Goal: Information Seeking & Learning: Learn about a topic

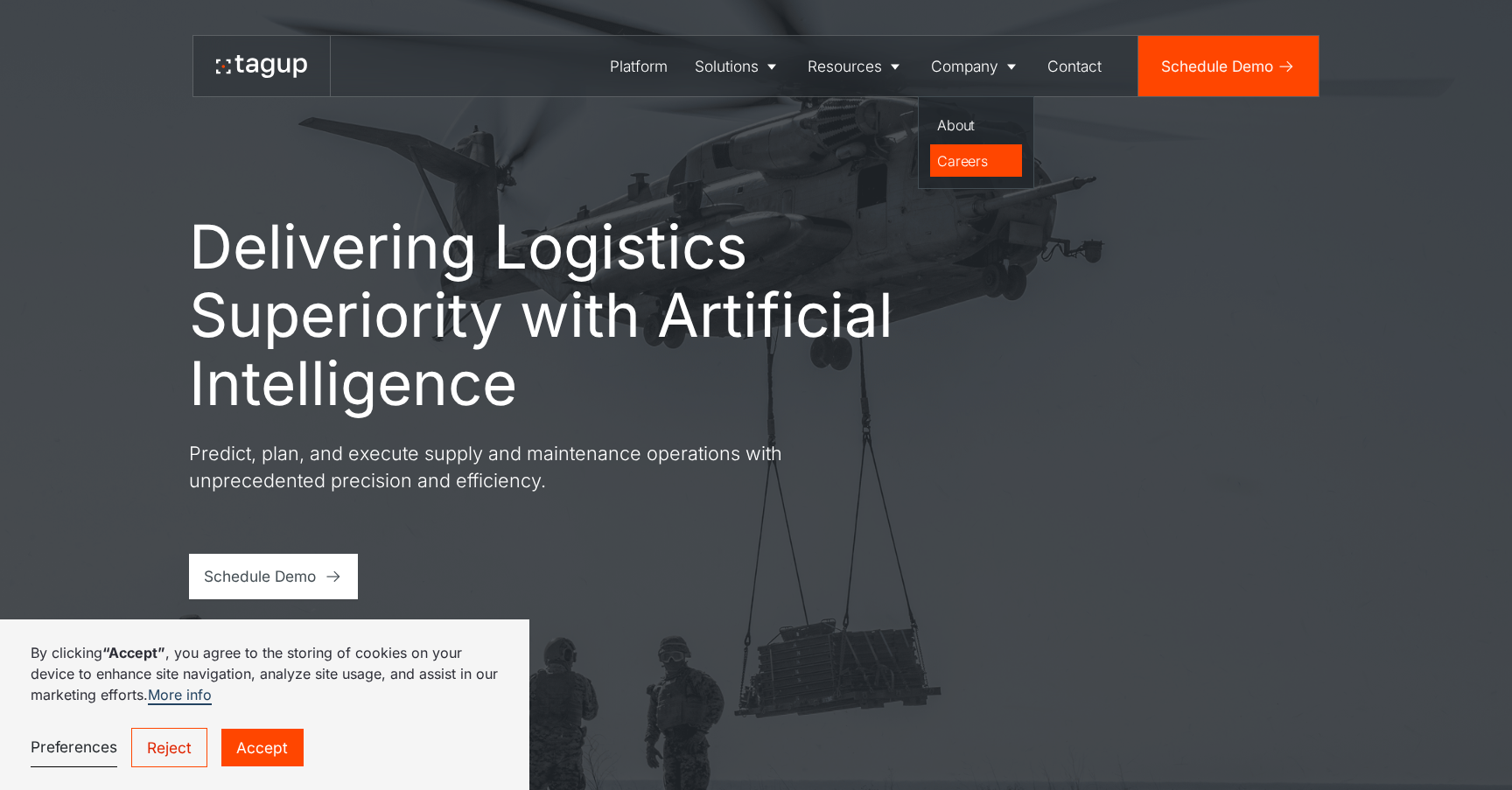
click at [982, 166] on div "Careers" at bounding box center [975, 161] width 77 height 21
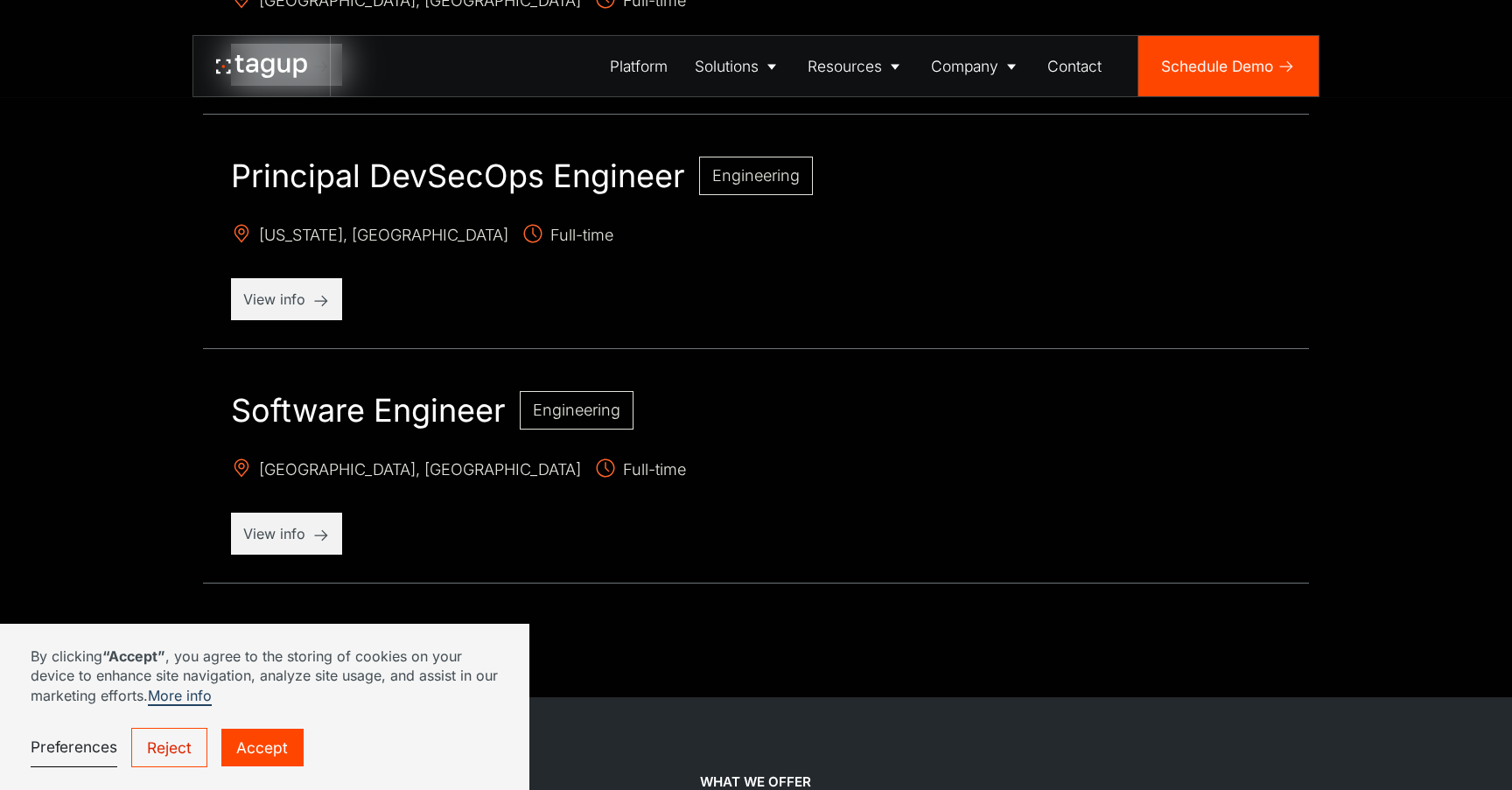
scroll to position [1934, 0]
click at [282, 736] on link "Accept" at bounding box center [262, 747] width 82 height 37
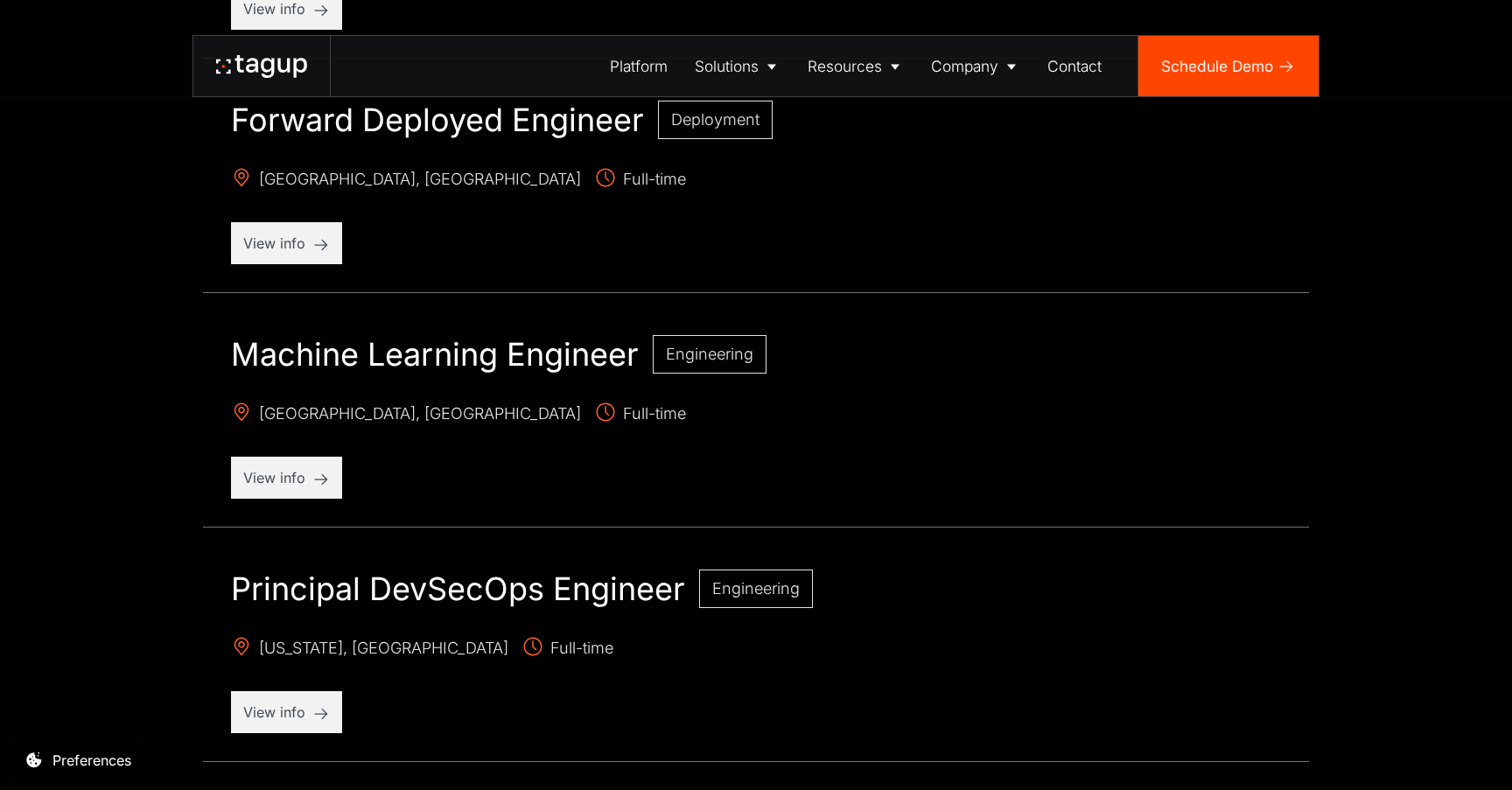
click at [465, 345] on h2 "Machine Learning Engineer" at bounding box center [435, 354] width 408 height 38
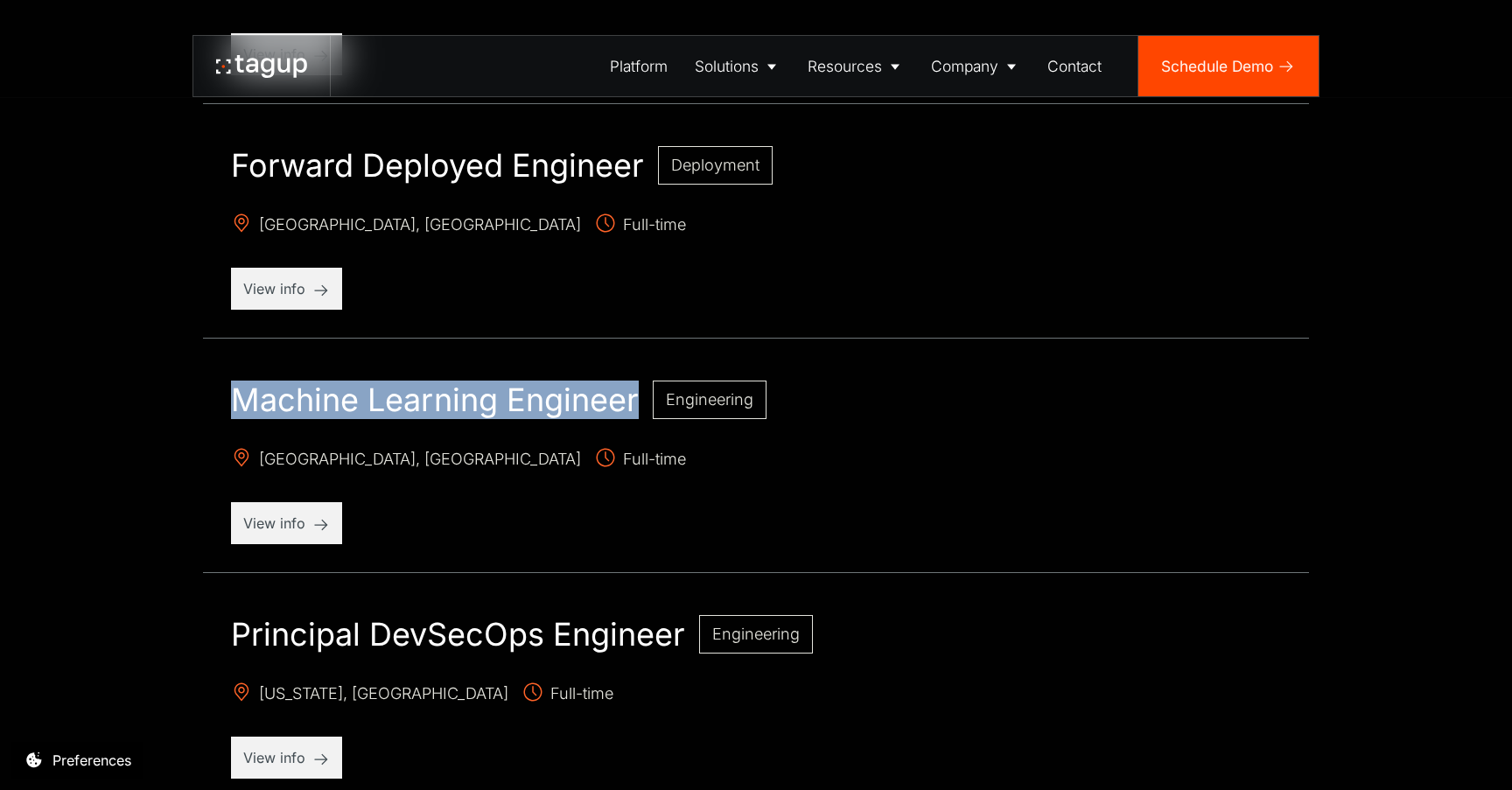
scroll to position [1464, 0]
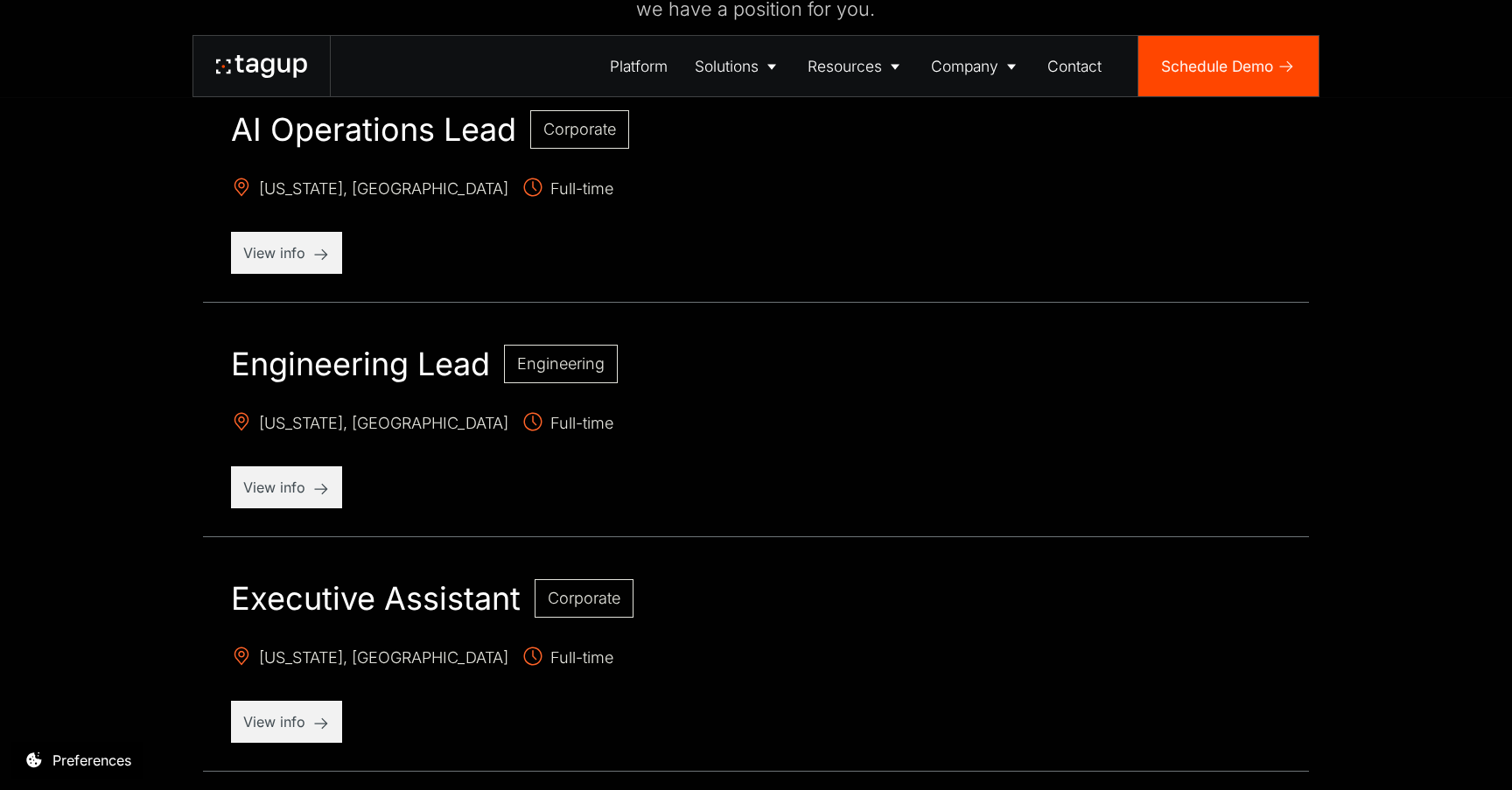
scroll to position [908, 0]
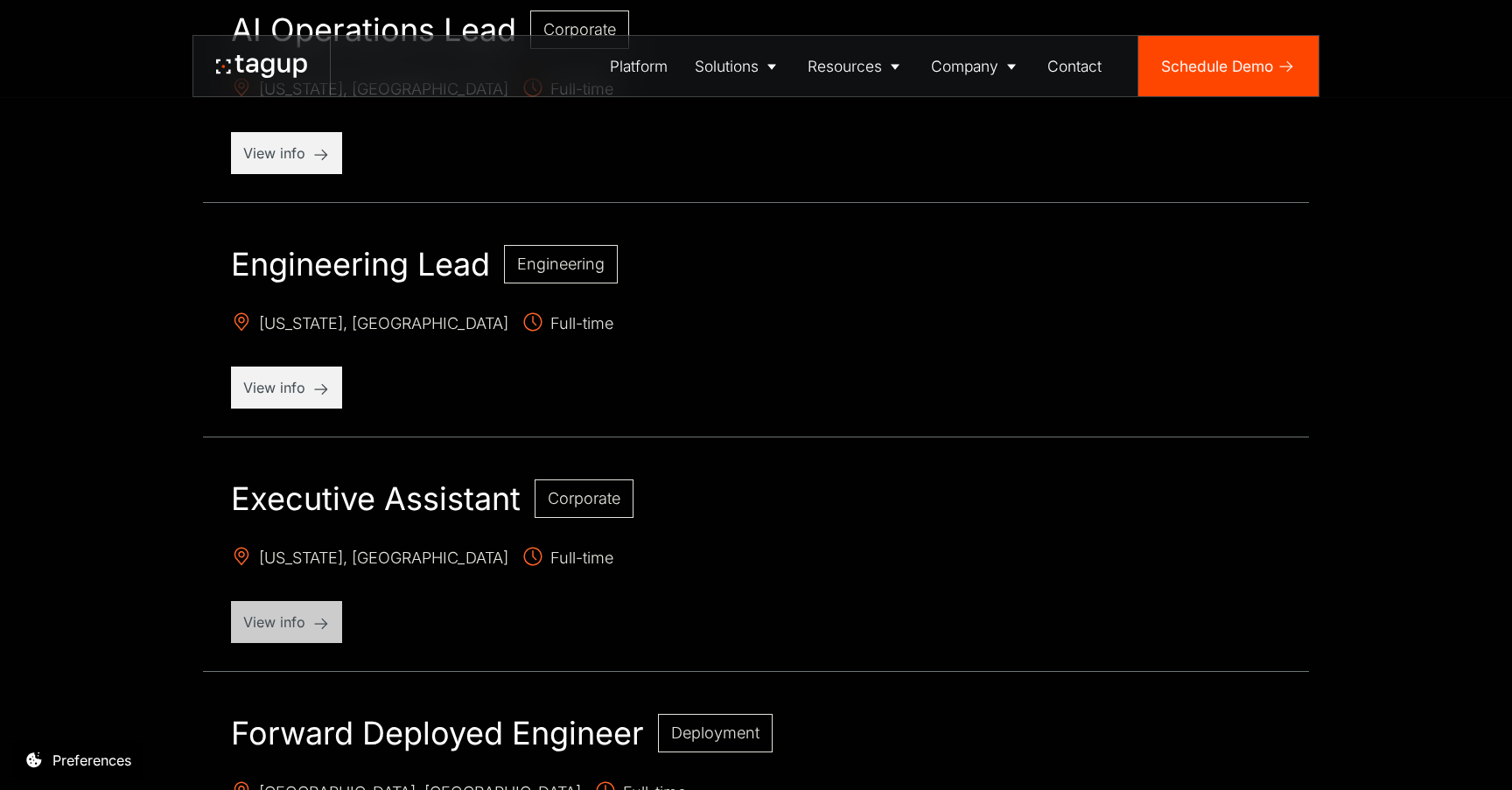
click at [298, 616] on p "View info" at bounding box center [286, 622] width 87 height 21
click at [260, 637] on div "View info" at bounding box center [286, 622] width 112 height 42
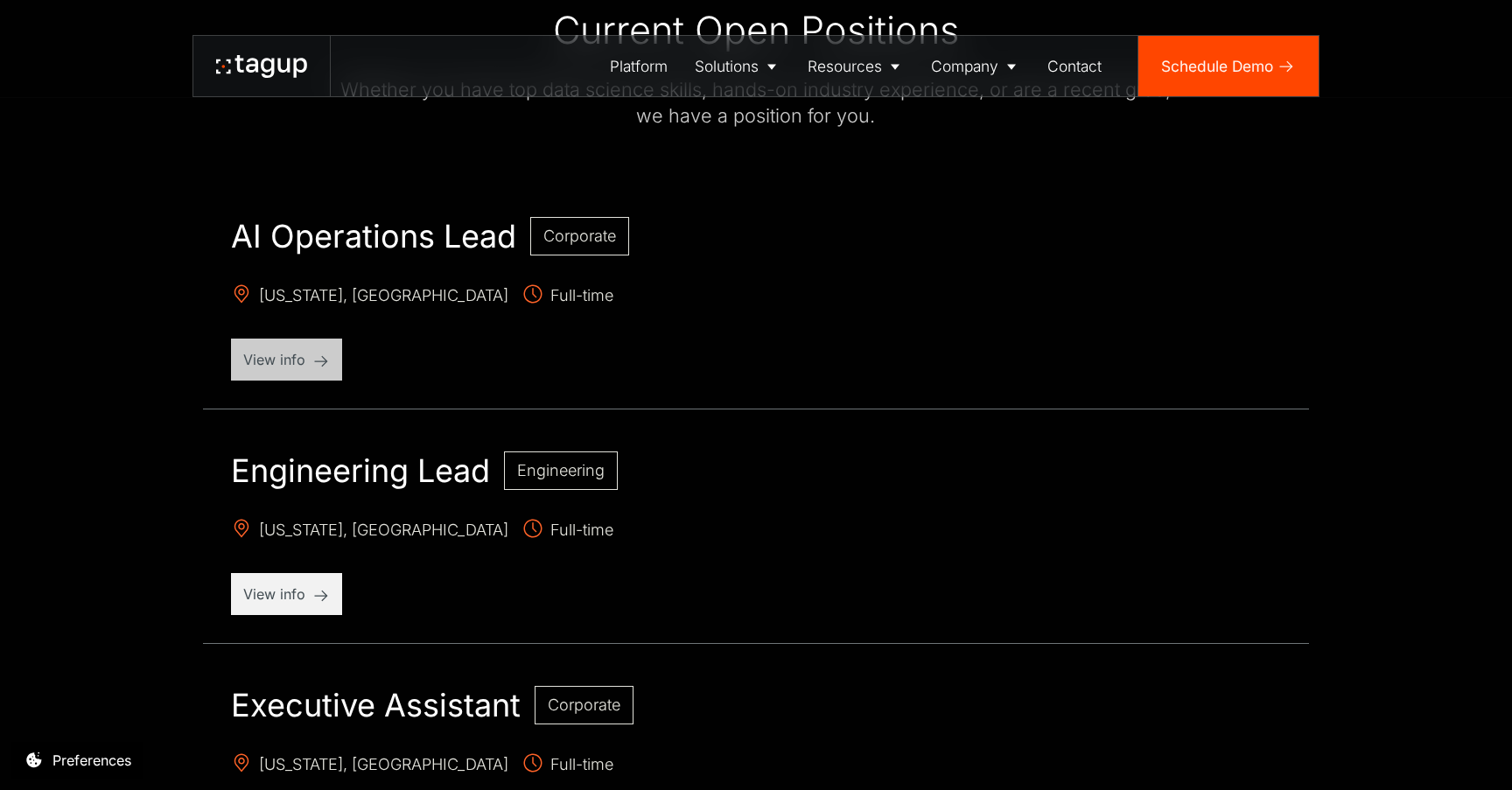
scroll to position [735, 0]
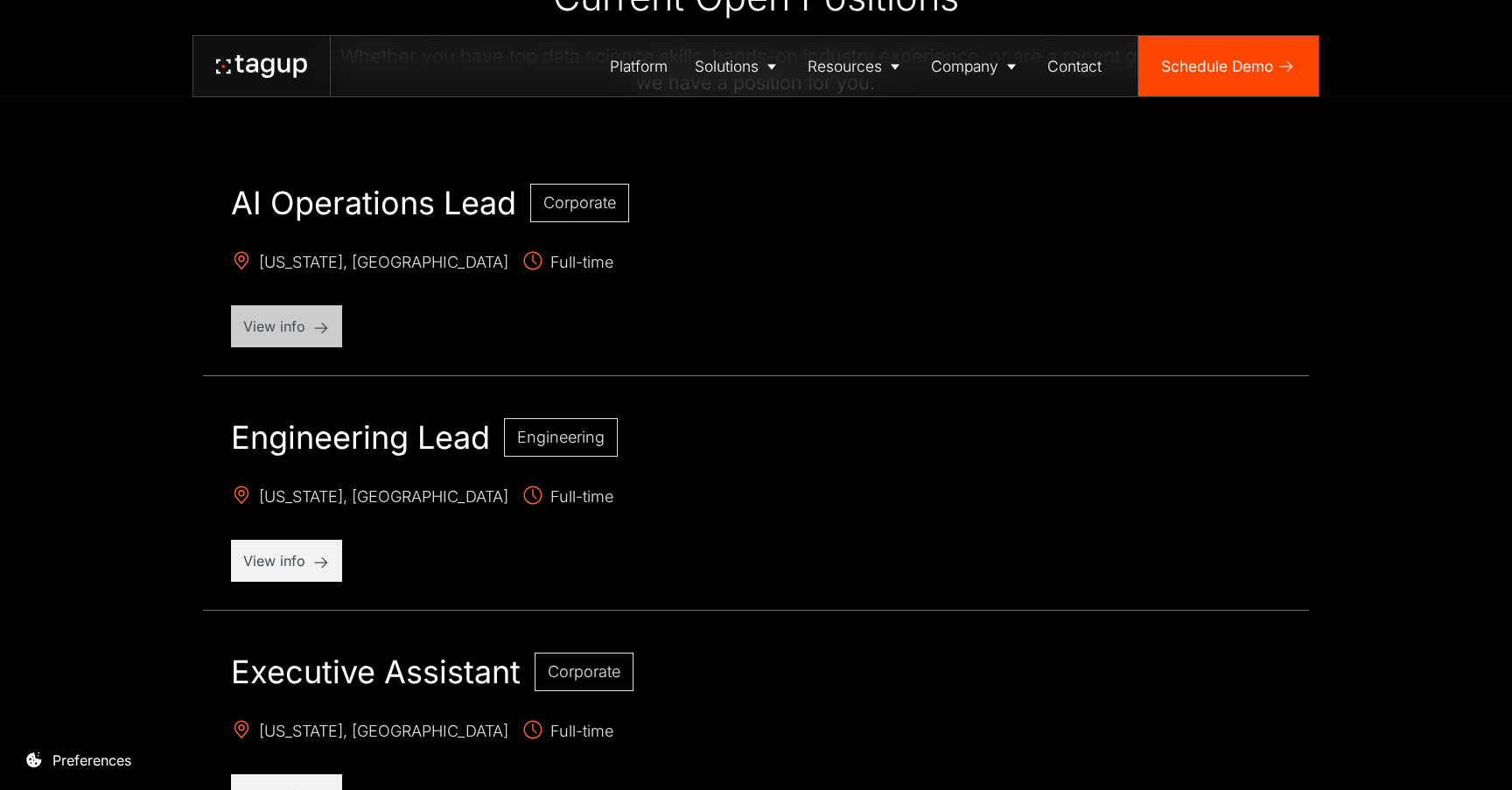
click at [308, 345] on div "View info" at bounding box center [286, 326] width 112 height 42
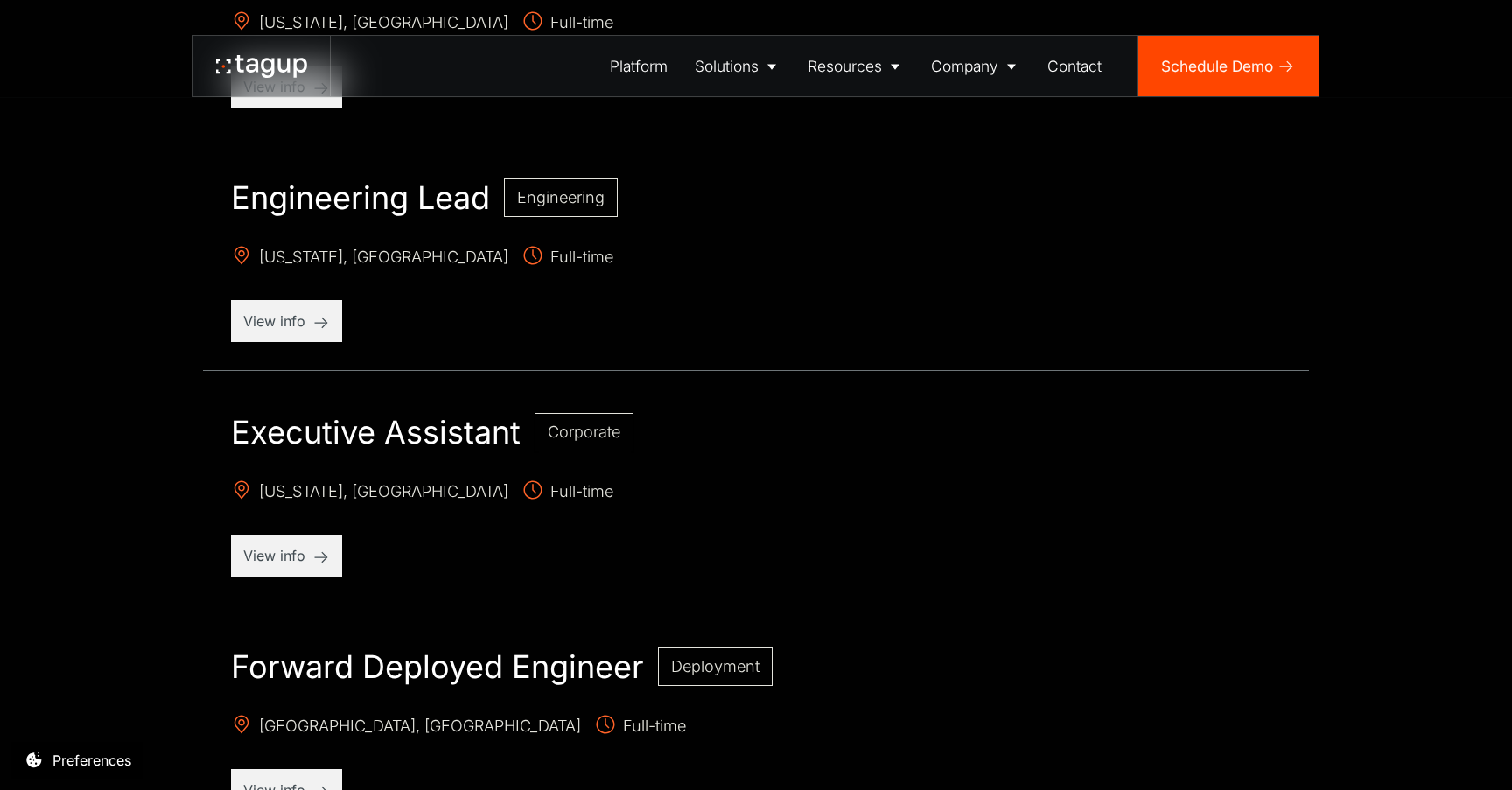
scroll to position [972, 0]
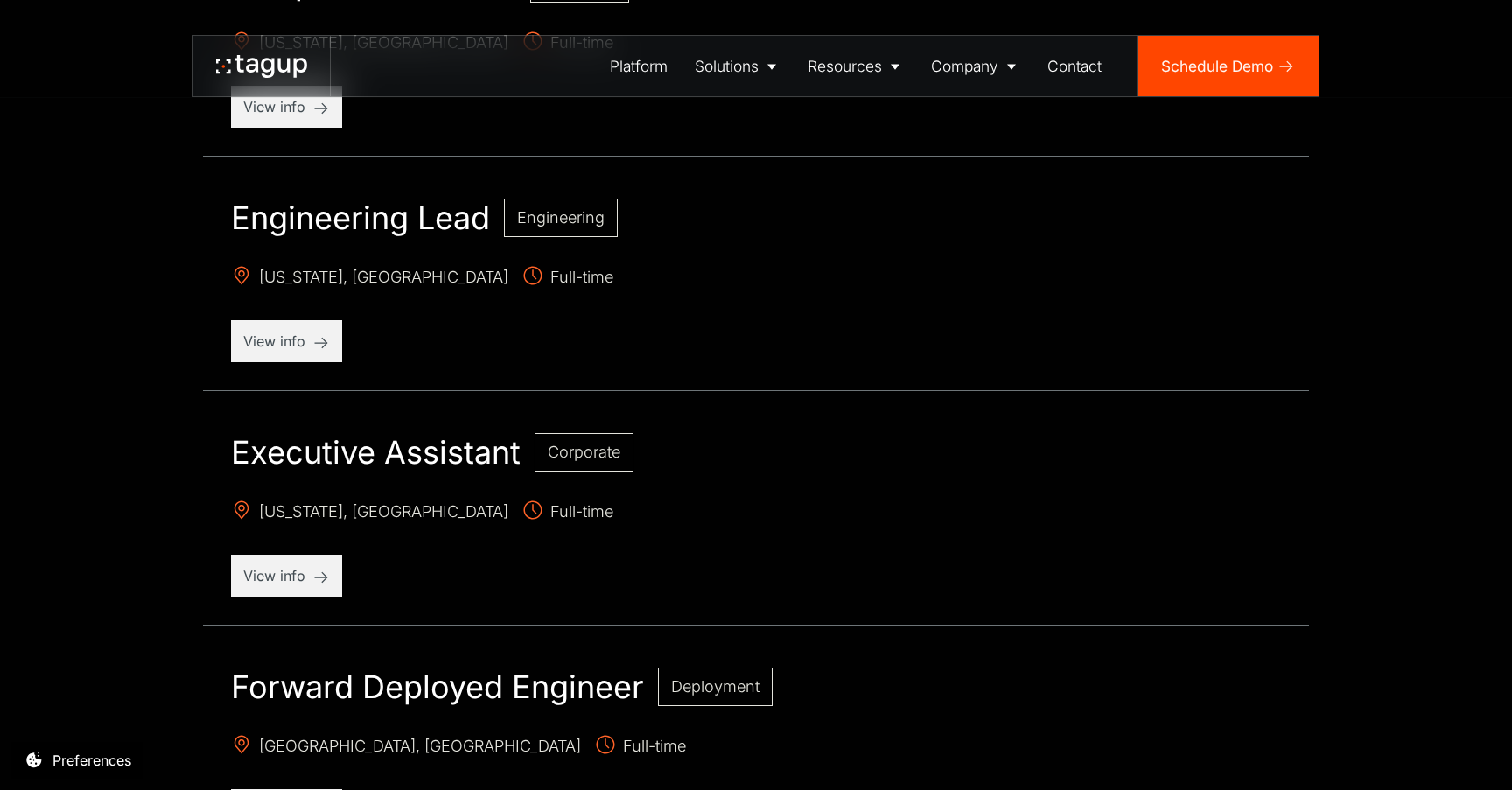
scroll to position [774, 0]
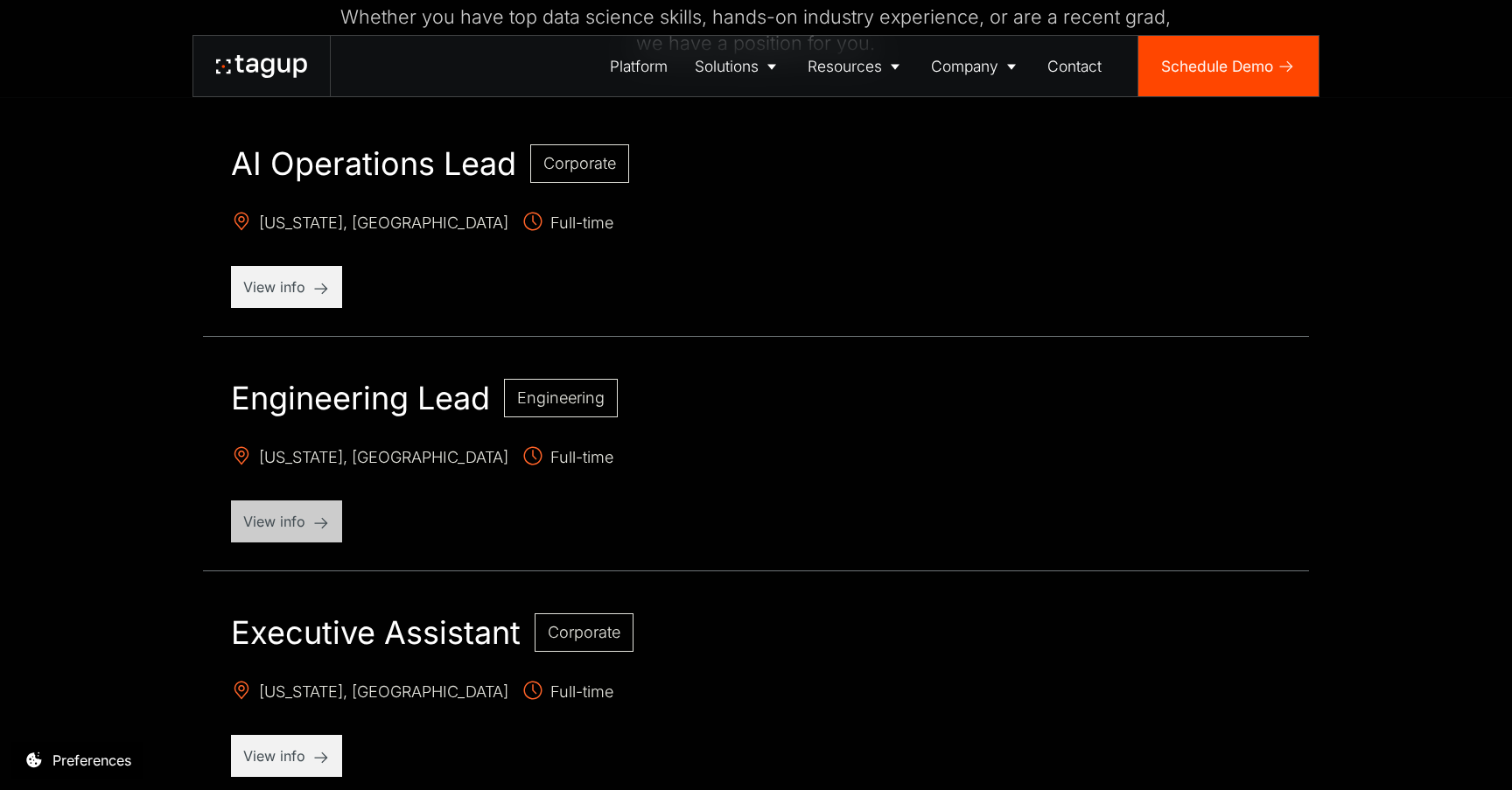
click at [315, 527] on p "View info" at bounding box center [286, 521] width 87 height 21
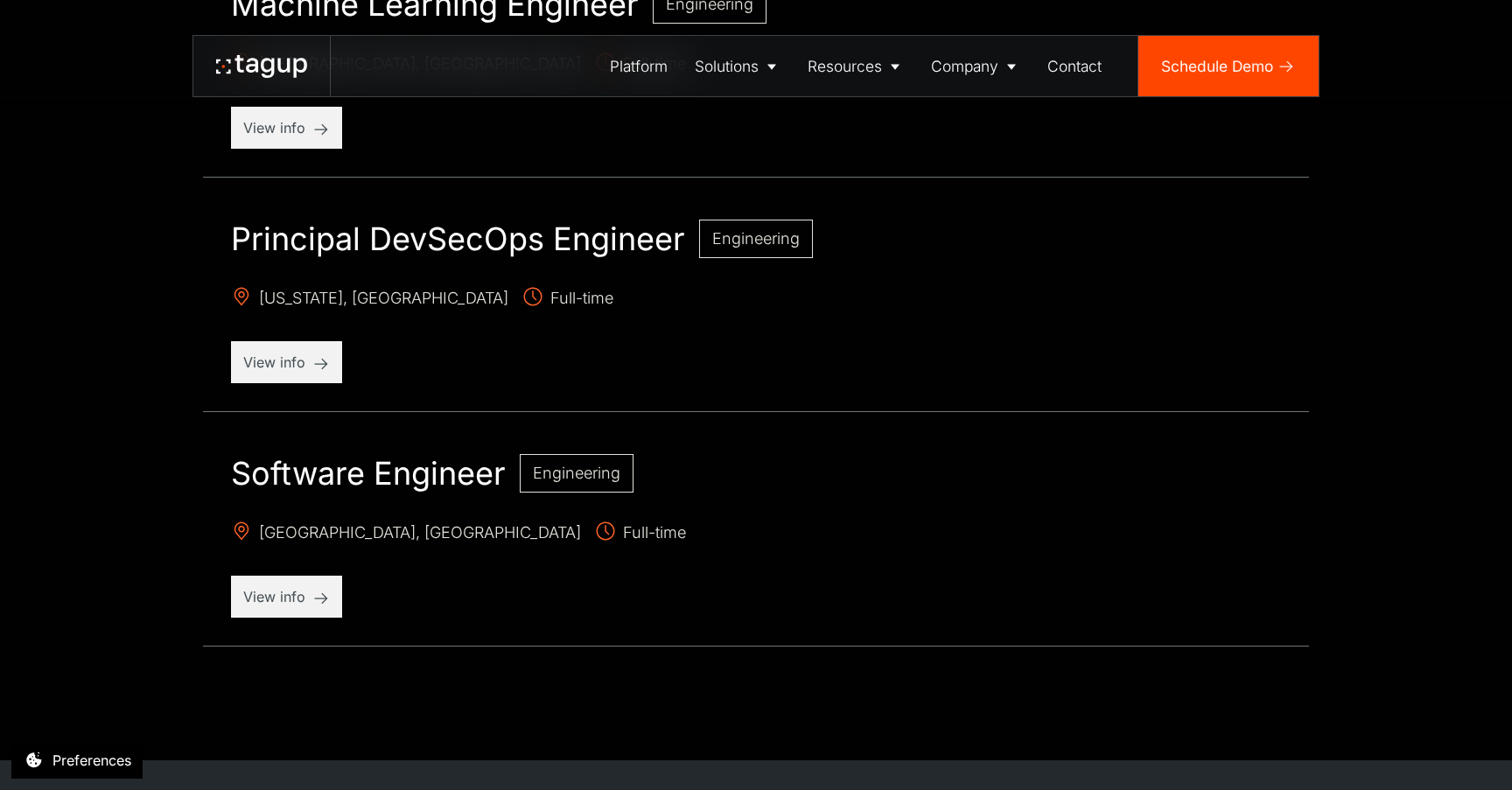
scroll to position [1873, 0]
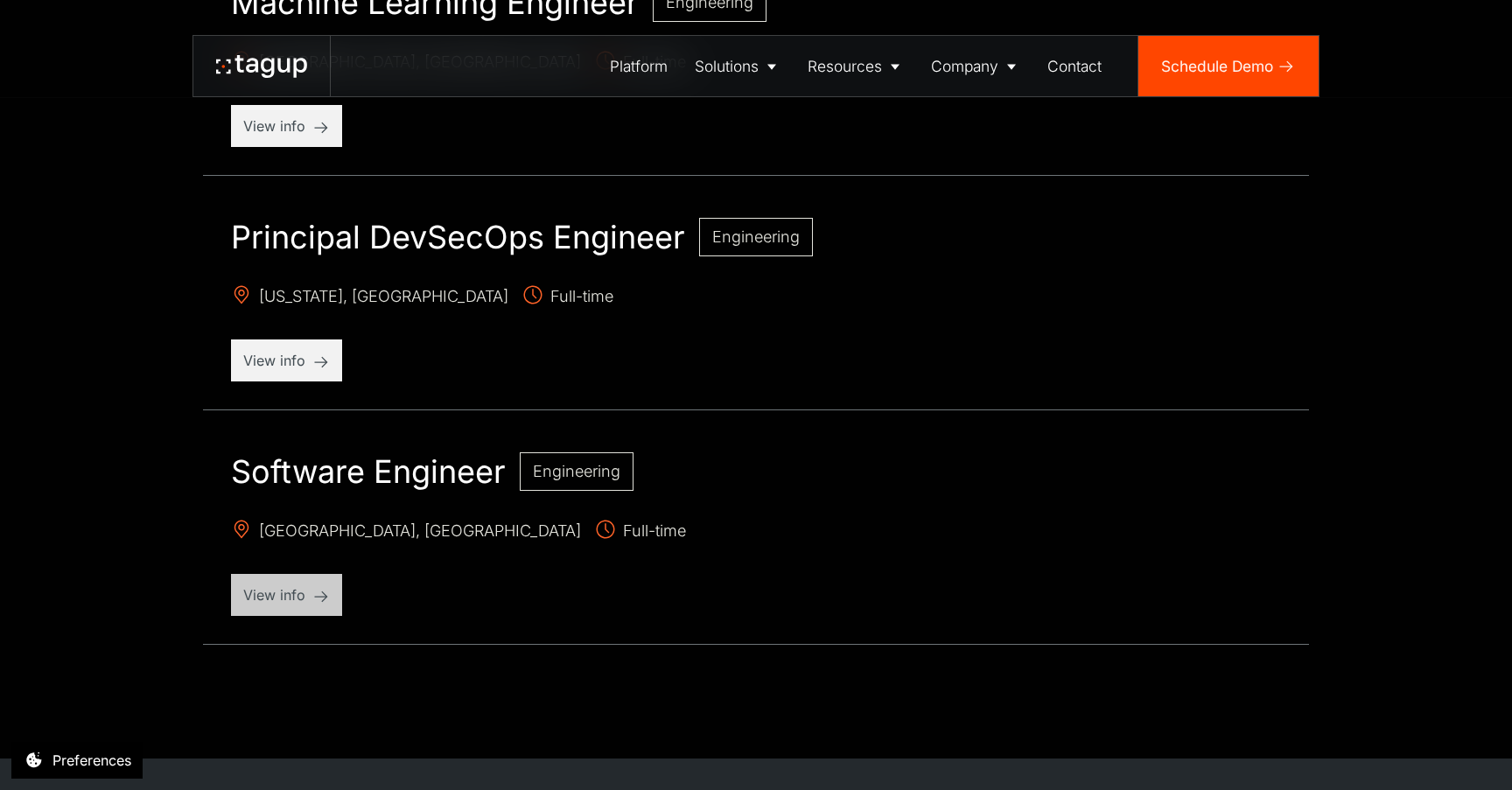
click at [301, 606] on div "View info" at bounding box center [286, 595] width 112 height 42
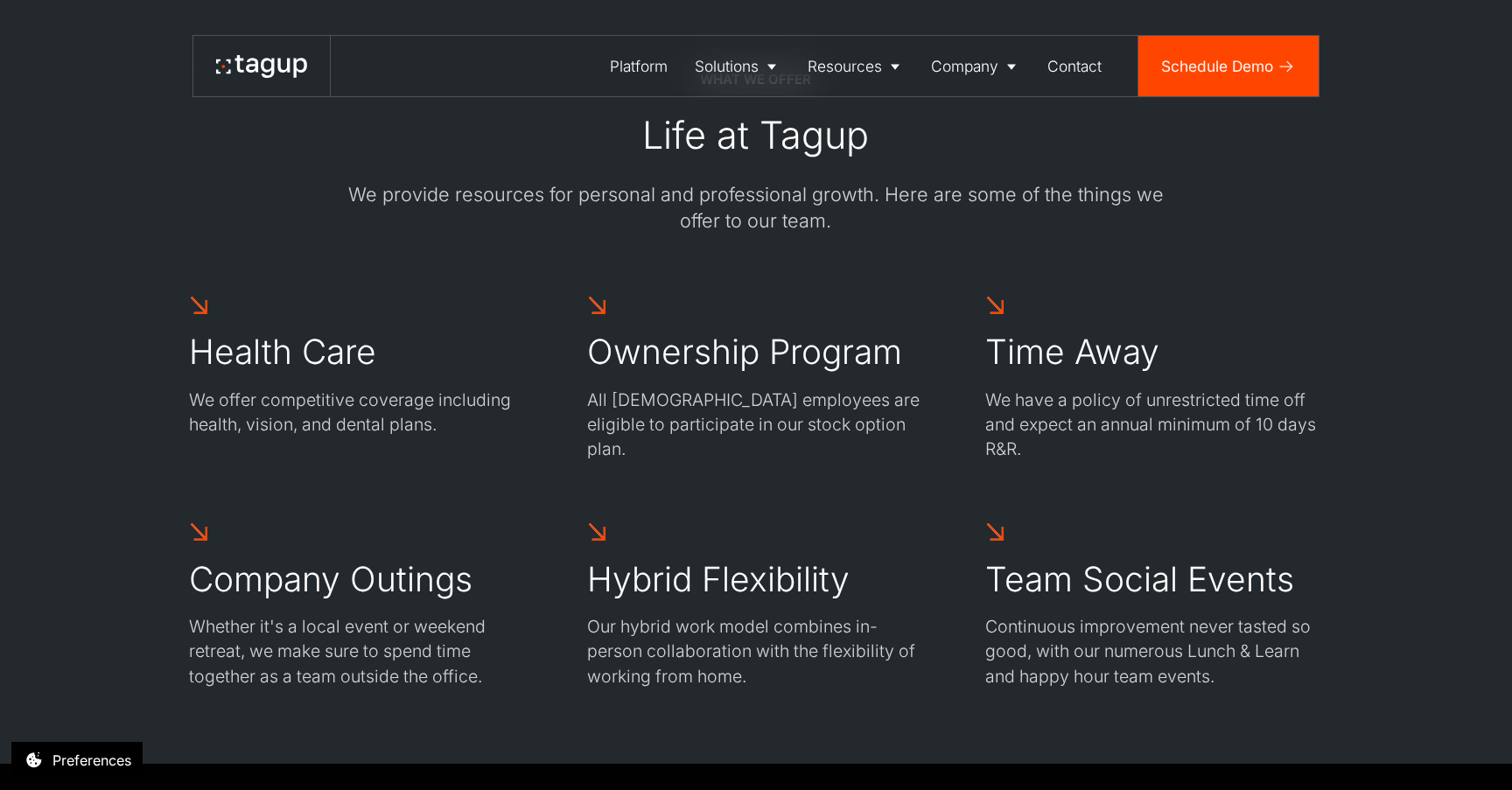
scroll to position [2638, 0]
click at [727, 401] on p "All [DEMOGRAPHIC_DATA] employees are eligible to participate in our stock optio…" at bounding box center [756, 423] width 337 height 74
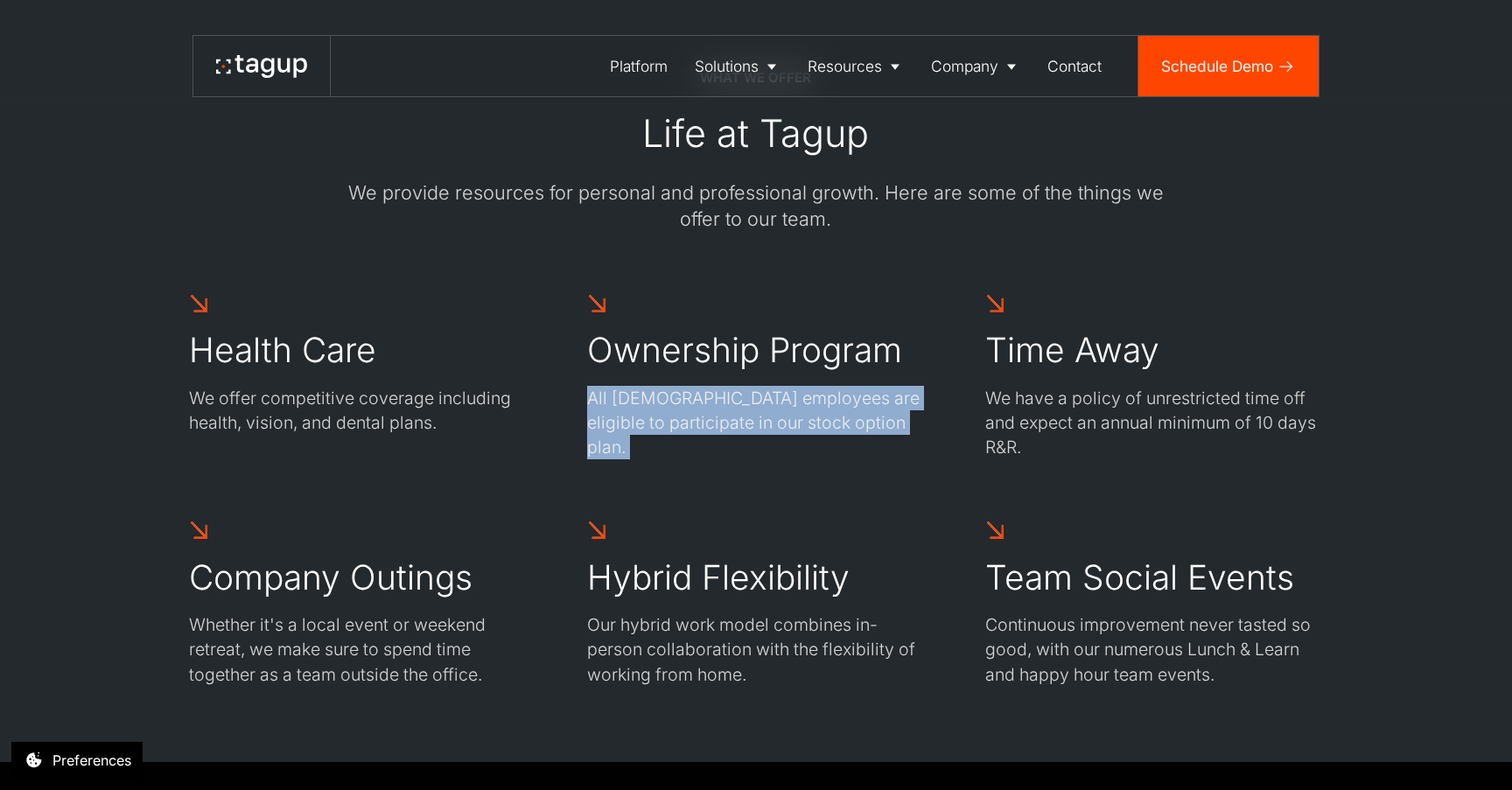
click at [853, 507] on div "Health Care We offer competitive coverage including health, vision, and dental …" at bounding box center [756, 489] width 1134 height 394
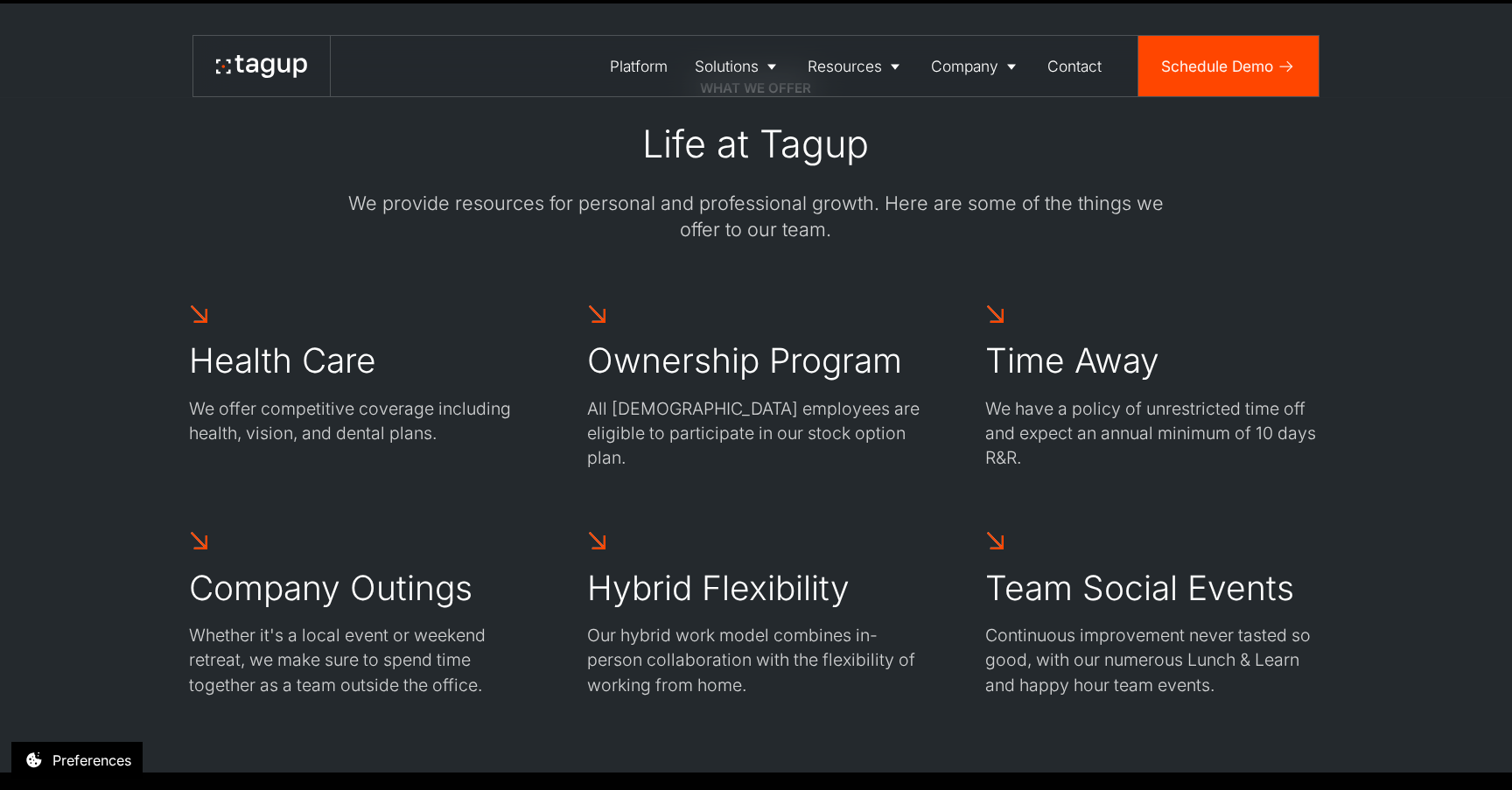
scroll to position [2545, 0]
